Goal: Information Seeking & Learning: Understand process/instructions

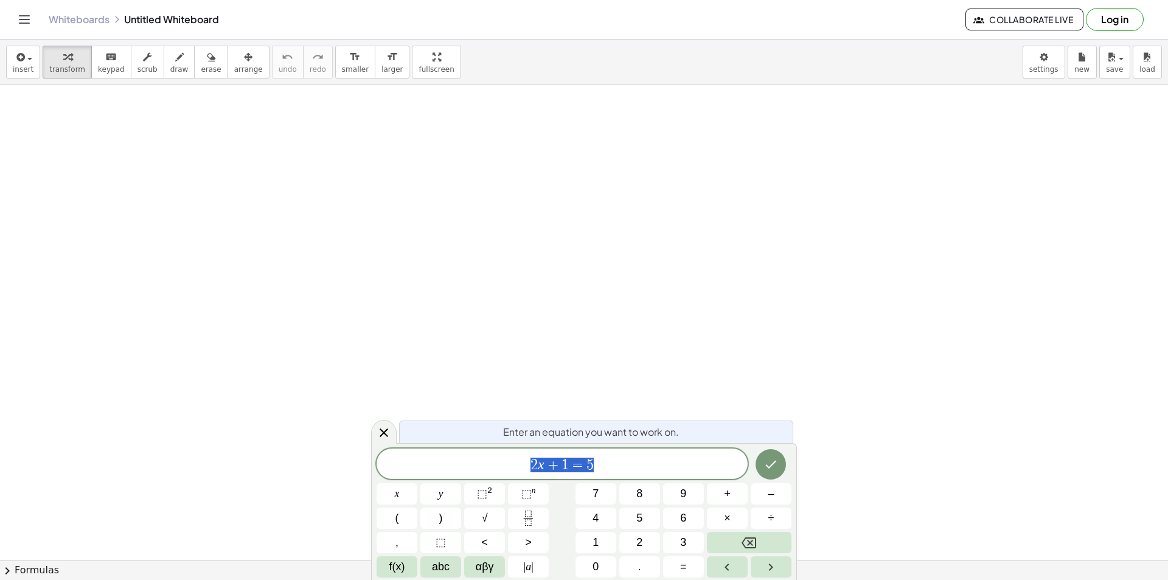
click at [621, 461] on span "2 x + 1 = 5" at bounding box center [562, 464] width 371 height 17
click at [770, 471] on button "Done" at bounding box center [771, 464] width 30 height 30
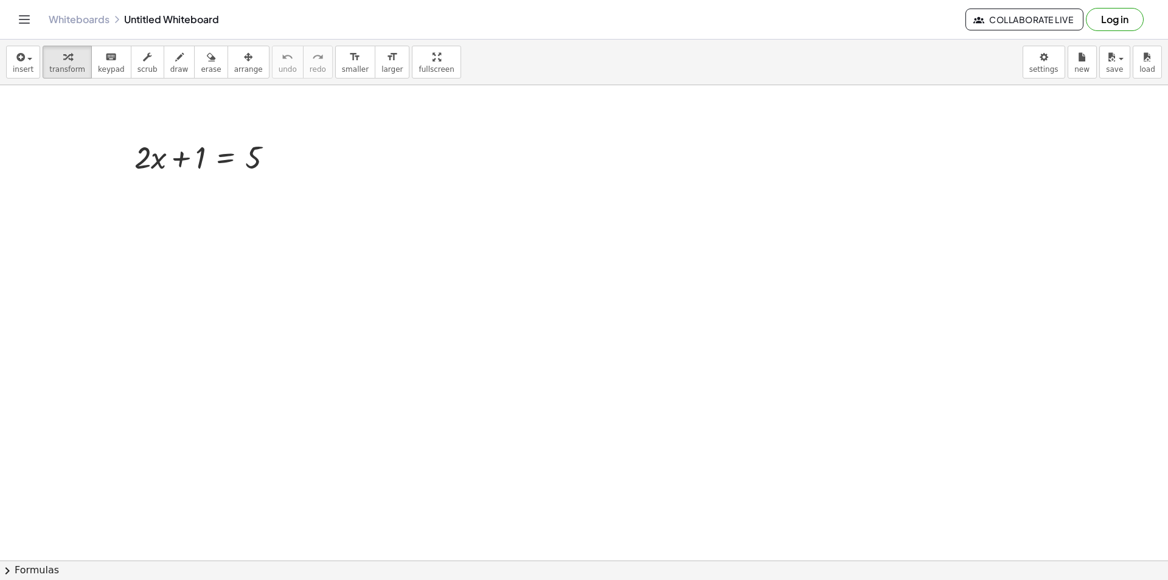
drag, startPoint x: 324, startPoint y: 220, endPoint x: 220, endPoint y: 169, distance: 115.6
drag, startPoint x: 247, startPoint y: 152, endPoint x: 121, endPoint y: 168, distance: 126.9
click at [120, 167] on div "5 + · 2 · x + 1 = 5" at bounding box center [204, 156] width 176 height 47
drag, startPoint x: 167, startPoint y: 190, endPoint x: 181, endPoint y: 254, distance: 64.8
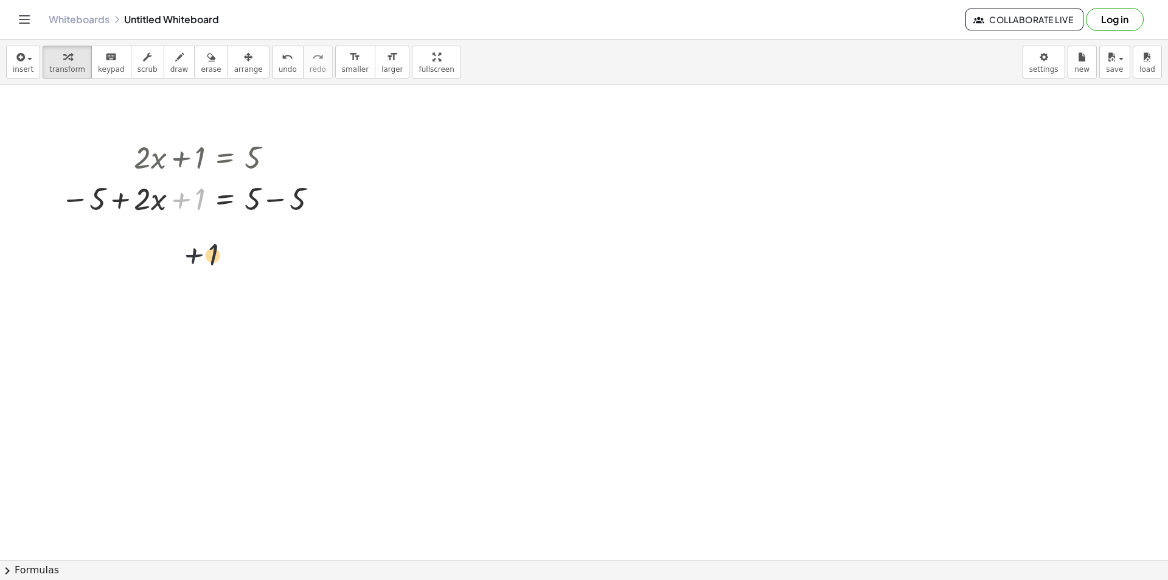
click at [204, 56] on button "erase" at bounding box center [210, 62] width 33 height 33
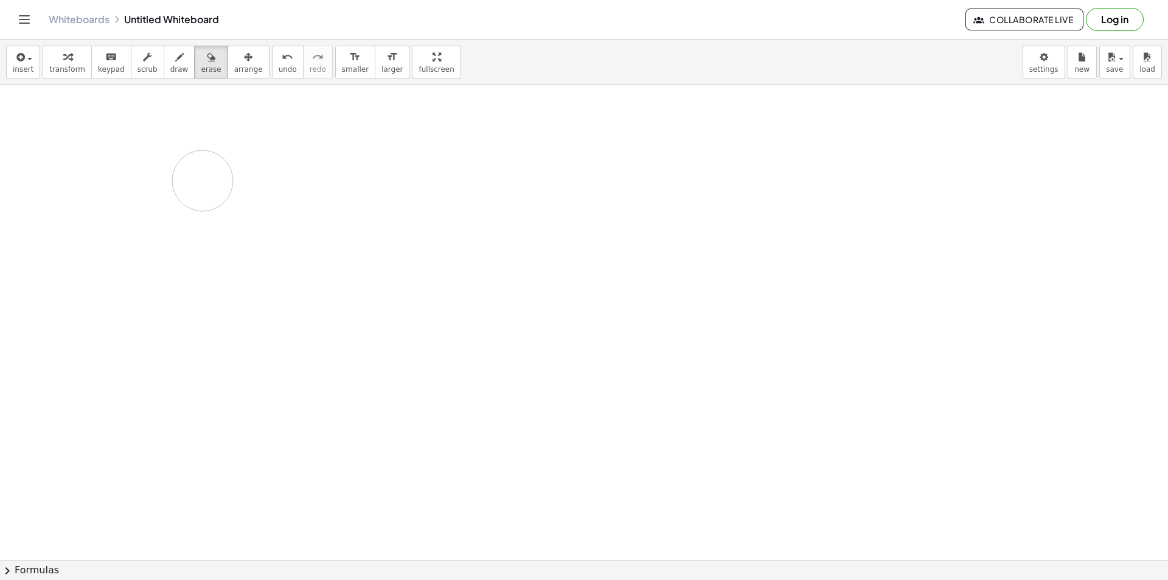
drag, startPoint x: 324, startPoint y: 147, endPoint x: 27, endPoint y: 196, distance: 300.8
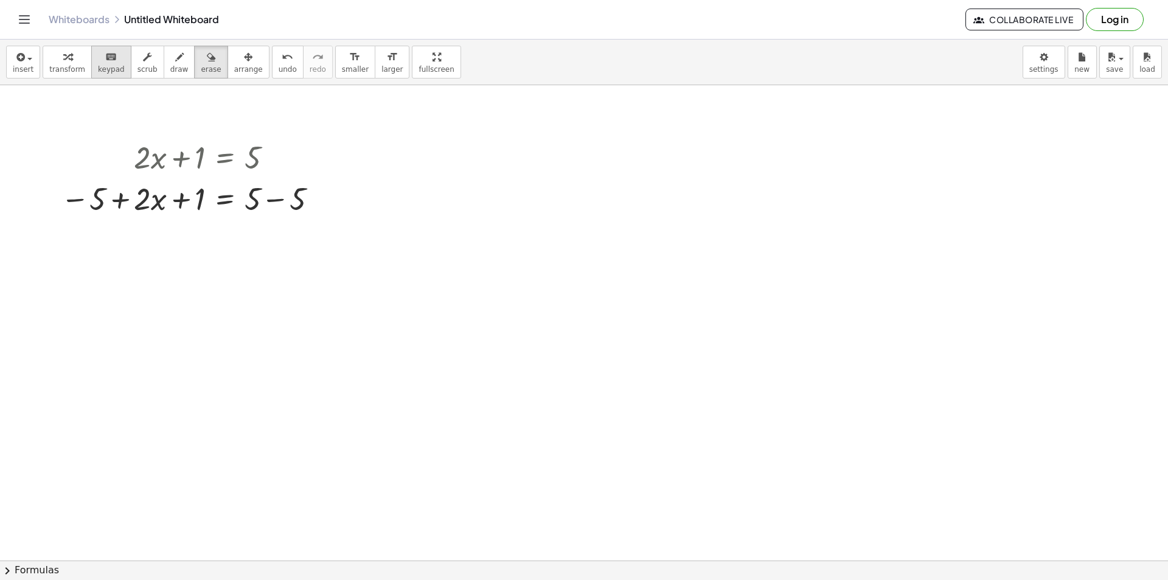
click at [99, 65] on span "keypad" at bounding box center [111, 69] width 27 height 9
click at [203, 68] on button "erase" at bounding box center [210, 62] width 33 height 33
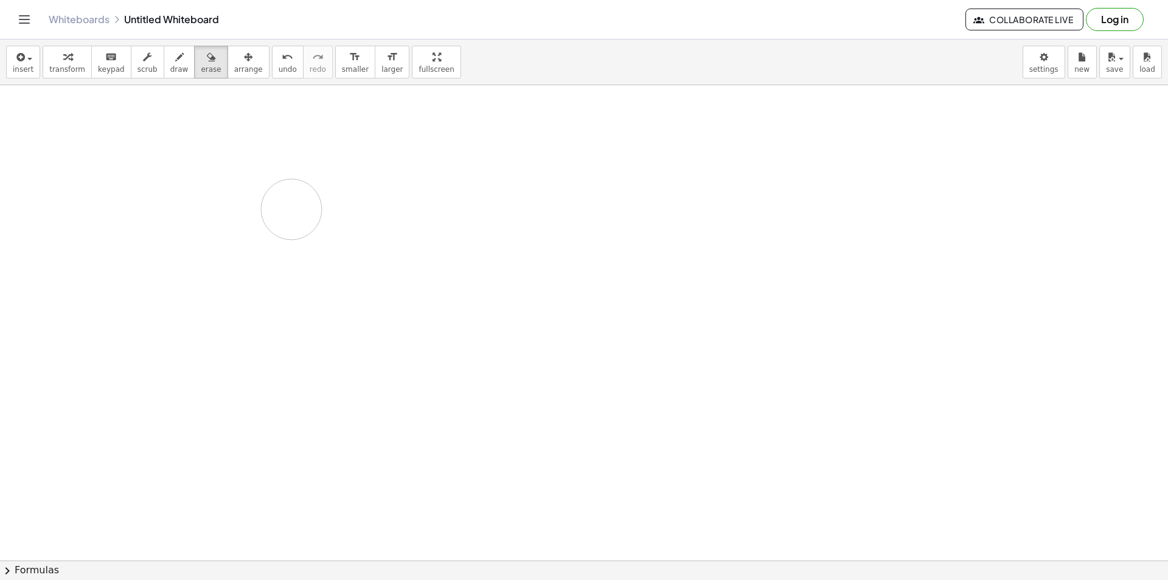
drag, startPoint x: 363, startPoint y: 164, endPoint x: 92, endPoint y: 171, distance: 270.8
drag, startPoint x: 265, startPoint y: 152, endPoint x: 160, endPoint y: 181, distance: 109.1
drag, startPoint x: 164, startPoint y: 184, endPoint x: 473, endPoint y: 246, distance: 315.2
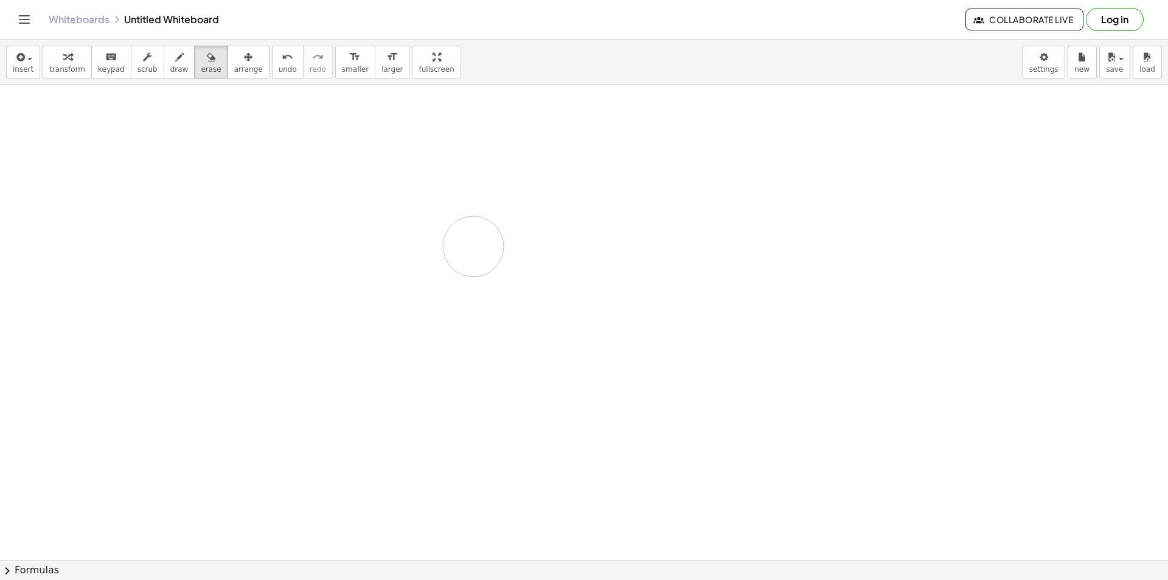
drag, startPoint x: 270, startPoint y: 152, endPoint x: 210, endPoint y: 188, distance: 69.1
drag, startPoint x: 214, startPoint y: 190, endPoint x: 247, endPoint y: 136, distance: 63.6
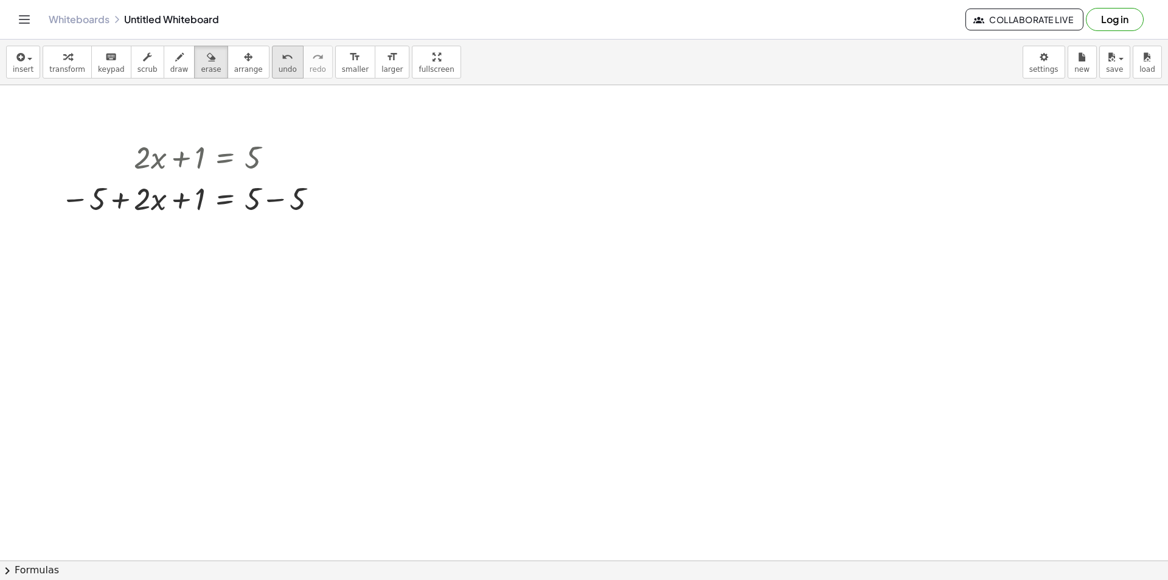
click at [282, 62] on icon "undo" at bounding box center [288, 57] width 12 height 15
click at [98, 65] on span "keypad" at bounding box center [111, 69] width 27 height 9
click at [279, 67] on span "undo" at bounding box center [288, 69] width 18 height 9
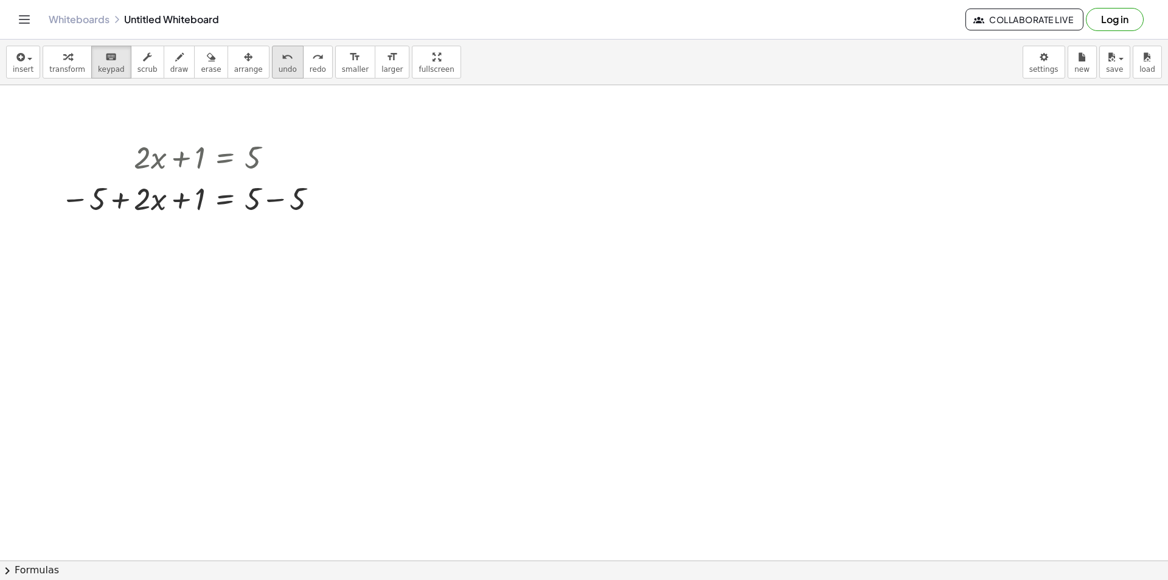
drag, startPoint x: 268, startPoint y: 67, endPoint x: 263, endPoint y: 77, distance: 11.4
click at [279, 67] on span "undo" at bounding box center [288, 69] width 18 height 9
drag, startPoint x: 290, startPoint y: 318, endPoint x: 288, endPoint y: 329, distance: 10.4
click at [38, 572] on button "chevron_right Formulas" at bounding box center [584, 569] width 1168 height 19
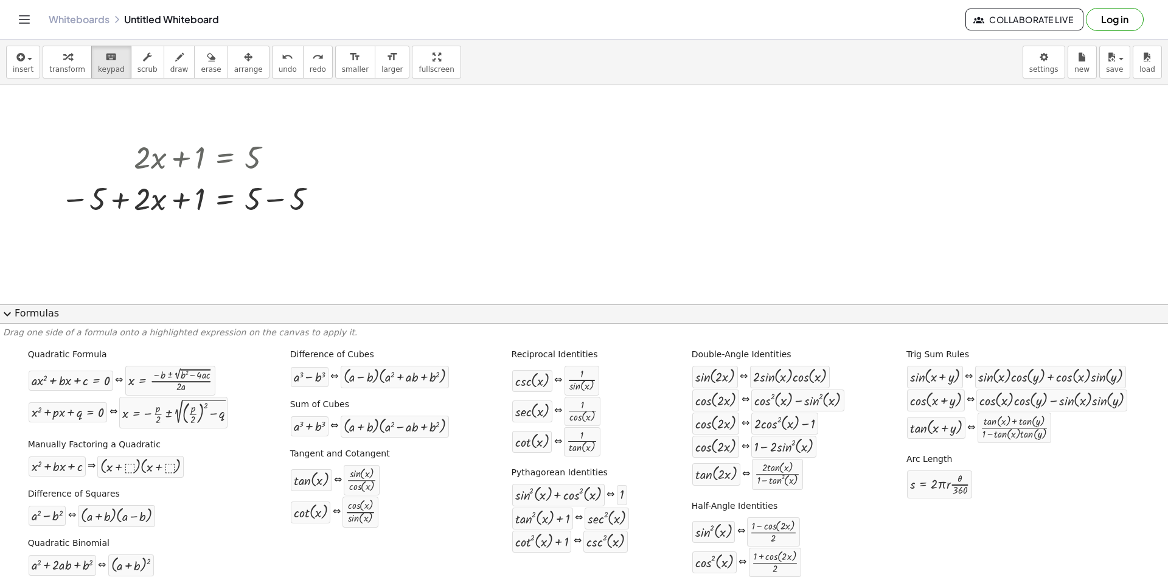
click at [32, 311] on button "expand_more Formulas" at bounding box center [584, 313] width 1168 height 19
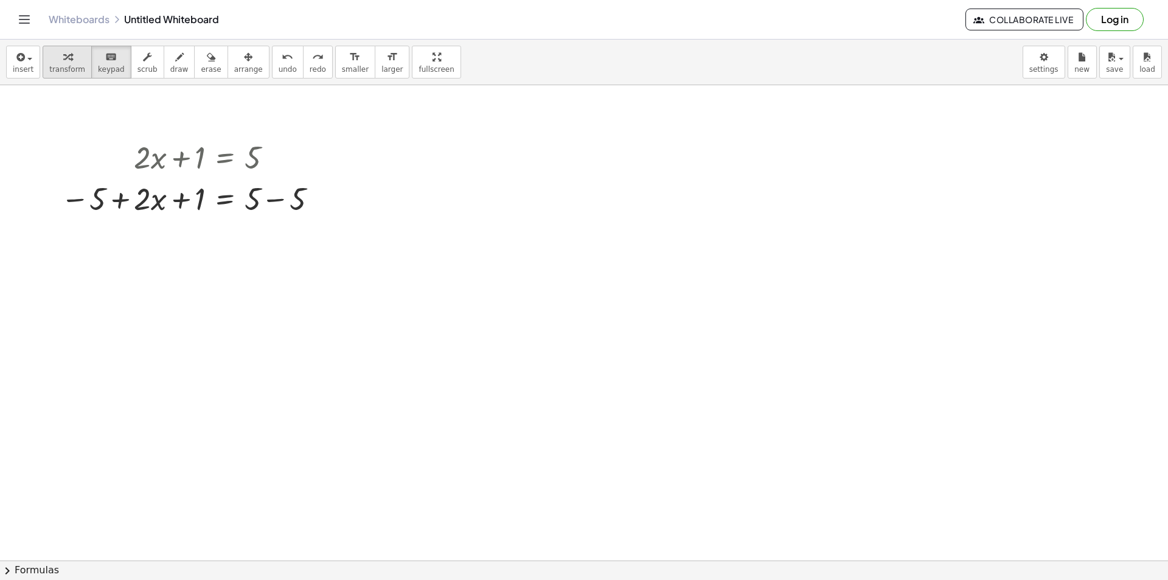
click at [58, 68] on span "transform" at bounding box center [67, 69] width 36 height 9
click at [26, 75] on button "insert" at bounding box center [23, 62] width 34 height 33
